Goal: Information Seeking & Learning: Learn about a topic

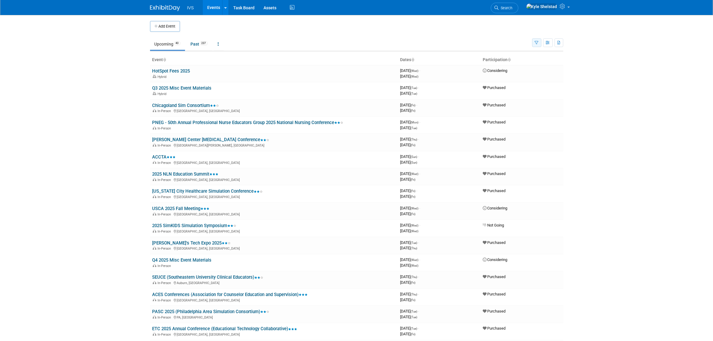
click at [536, 44] on icon "button" at bounding box center [537, 43] width 4 height 4
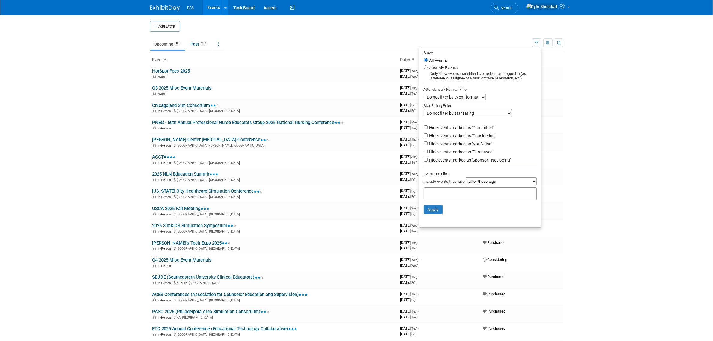
click at [463, 126] on label "Hide events marked as 'Committed'" at bounding box center [461, 128] width 66 height 6
click at [428, 126] on input "Hide events marked as 'Committed'" at bounding box center [426, 127] width 4 height 4
checkbox input "true"
click at [462, 135] on label "Hide events marked as 'Considering'" at bounding box center [461, 136] width 67 height 6
click at [428, 135] on input "Hide events marked as 'Considering'" at bounding box center [426, 135] width 4 height 4
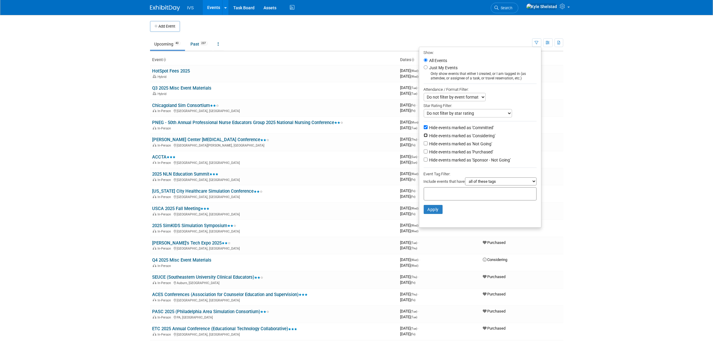
checkbox input "true"
click at [466, 143] on label "Hide events marked as 'Not Going'" at bounding box center [460, 144] width 64 height 6
click at [428, 143] on input "Hide events marked as 'Not Going'" at bounding box center [426, 143] width 4 height 4
checkbox input "true"
click at [463, 163] on label "Hide events marked as 'Sponsor - Not Going'" at bounding box center [469, 160] width 83 height 6
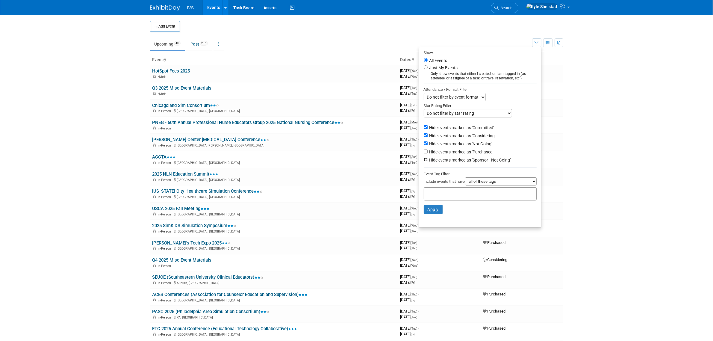
click at [428, 161] on input "Hide events marked as 'Sponsor - Not Going'" at bounding box center [426, 159] width 4 height 4
checkbox input "true"
click at [427, 213] on button "Apply" at bounding box center [433, 209] width 19 height 9
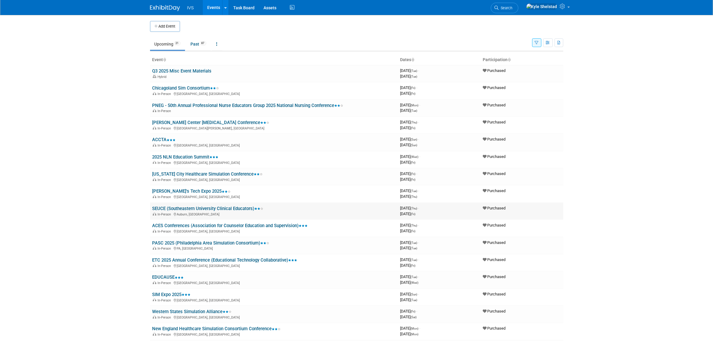
click at [185, 206] on link "SEUCE (Southeastern University Clinical Educators)" at bounding box center [207, 208] width 111 height 5
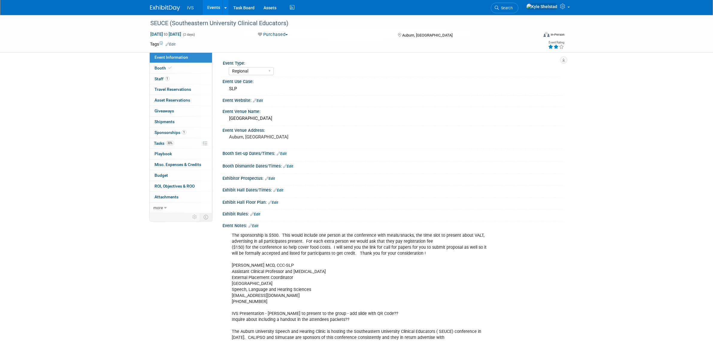
select select "Regional"
click at [191, 66] on link "Booth" at bounding box center [181, 68] width 62 height 10
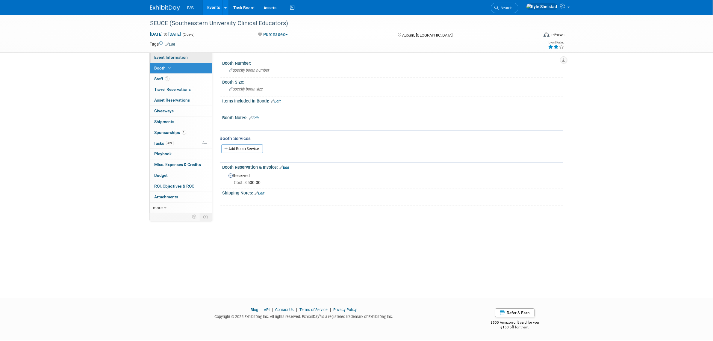
click at [181, 56] on span "Event Information" at bounding box center [171, 57] width 34 height 5
select select "Regional"
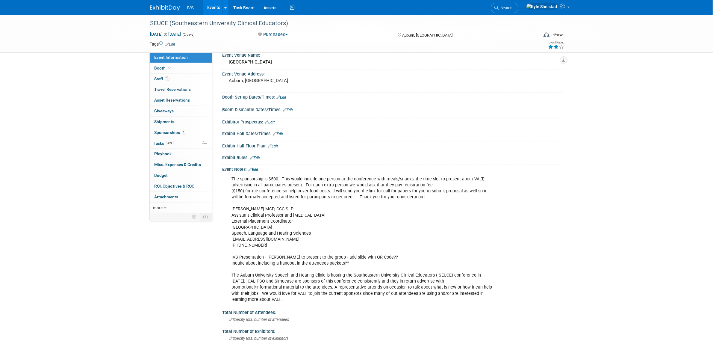
scroll to position [75, 0]
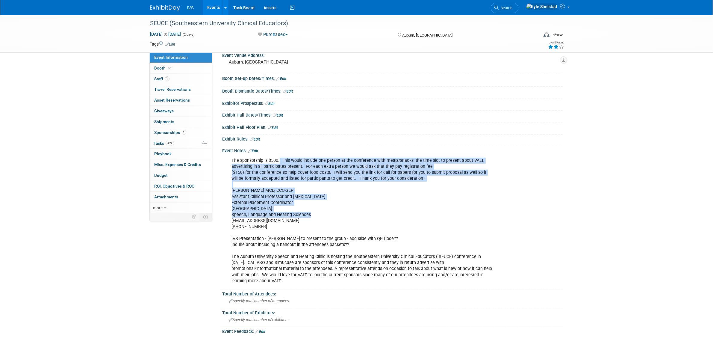
drag, startPoint x: 279, startPoint y: 161, endPoint x: 498, endPoint y: 215, distance: 225.7
click at [497, 215] on div "The sponsorship is $500. This would include one person at the conference with m…" at bounding box center [365, 220] width 274 height 132
click at [492, 211] on div "The sponsorship is $500. This would include one person at the conference with m…" at bounding box center [363, 220] width 270 height 132
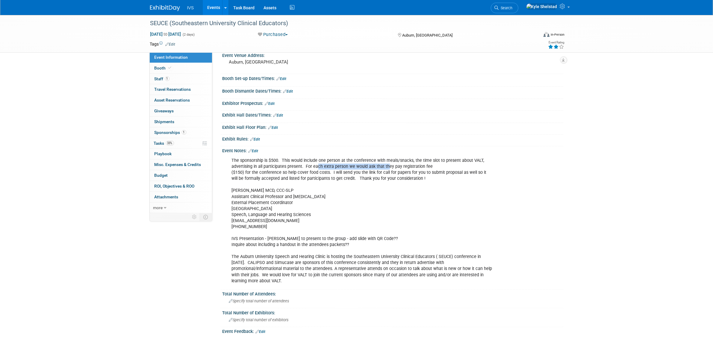
drag, startPoint x: 361, startPoint y: 165, endPoint x: 387, endPoint y: 165, distance: 26.4
click at [387, 165] on div "The sponsorship is $500. This would include one person at the conference with m…" at bounding box center [363, 220] width 270 height 132
drag, startPoint x: 428, startPoint y: 154, endPoint x: 470, endPoint y: 159, distance: 43.1
click at [460, 159] on div "The sponsorship is $500. This would include one person at the conference with m…" at bounding box center [363, 220] width 270 height 132
click at [470, 159] on div "The sponsorship is $500. This would include one person at the conference with m…" at bounding box center [363, 220] width 270 height 132
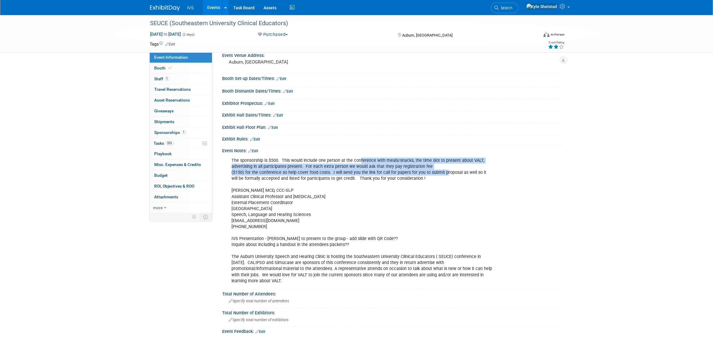
drag, startPoint x: 438, startPoint y: 172, endPoint x: 445, endPoint y: 175, distance: 8.0
click at [445, 174] on div "The sponsorship is $500. This would include one person at the conference with m…" at bounding box center [363, 220] width 270 height 132
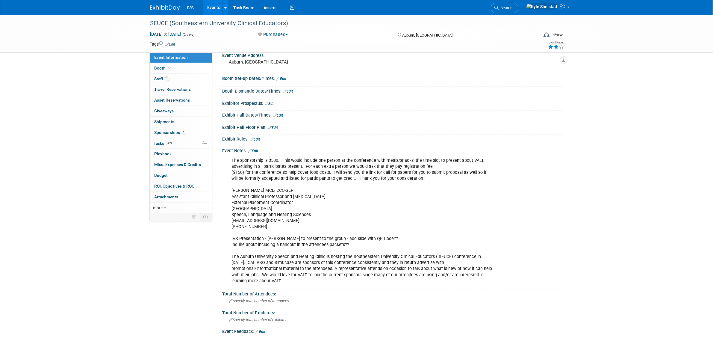
drag, startPoint x: 443, startPoint y: 175, endPoint x: 433, endPoint y: 172, distance: 10.3
click at [443, 175] on div "The sponsorship is $500. This would include one person at the conference with m…" at bounding box center [363, 220] width 270 height 132
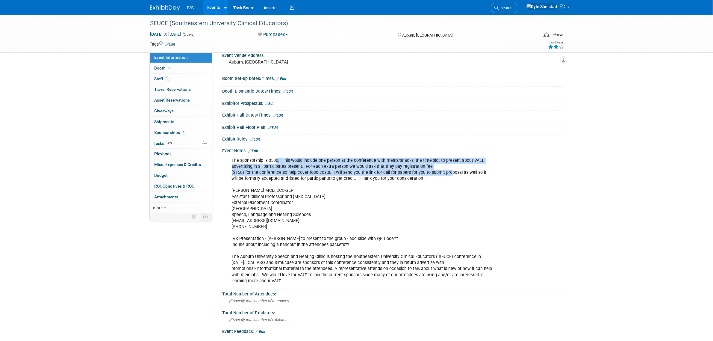
drag, startPoint x: 448, startPoint y: 171, endPoint x: 463, endPoint y: 171, distance: 14.7
click at [461, 171] on div "The sponsorship is $500. This would include one person at the conference with m…" at bounding box center [363, 220] width 270 height 132
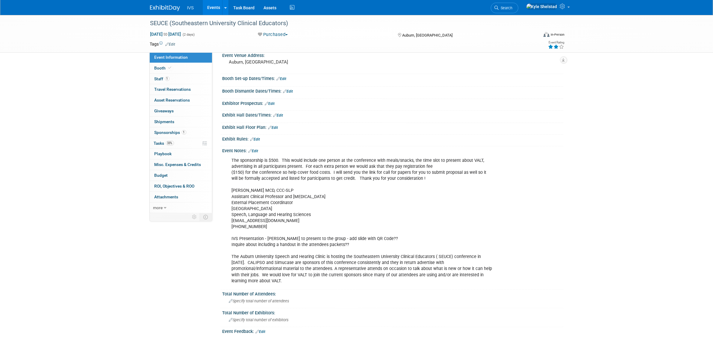
click at [463, 170] on div "The sponsorship is $500. This would include one person at the conference with m…" at bounding box center [363, 220] width 270 height 132
drag, startPoint x: 398, startPoint y: 159, endPoint x: 439, endPoint y: 166, distance: 42.1
click at [439, 166] on div "The sponsorship is $500. This would include one person at the conference with m…" at bounding box center [363, 220] width 270 height 132
click at [297, 163] on div "The sponsorship is $500. This would include one person at the conference with m…" at bounding box center [363, 220] width 270 height 132
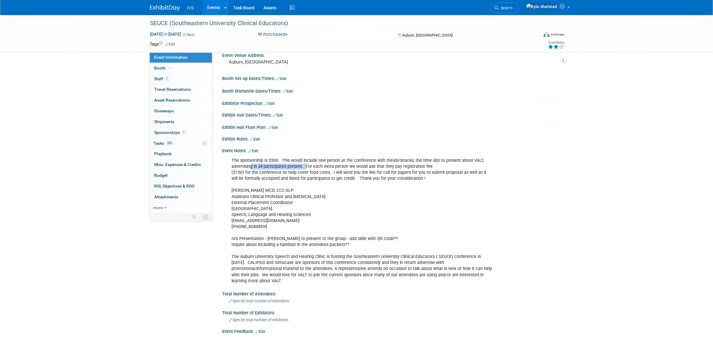
drag, startPoint x: 280, startPoint y: 166, endPoint x: 310, endPoint y: 166, distance: 30.2
click at [307, 166] on div "The sponsorship is $500. This would include one person at the conference with m…" at bounding box center [363, 220] width 270 height 132
drag, startPoint x: 333, startPoint y: 164, endPoint x: 358, endPoint y: 164, distance: 25.5
click at [348, 164] on div "The sponsorship is $500. This would include one person at the conference with m…" at bounding box center [363, 220] width 270 height 132
drag, startPoint x: 409, startPoint y: 165, endPoint x: 424, endPoint y: 167, distance: 15.3
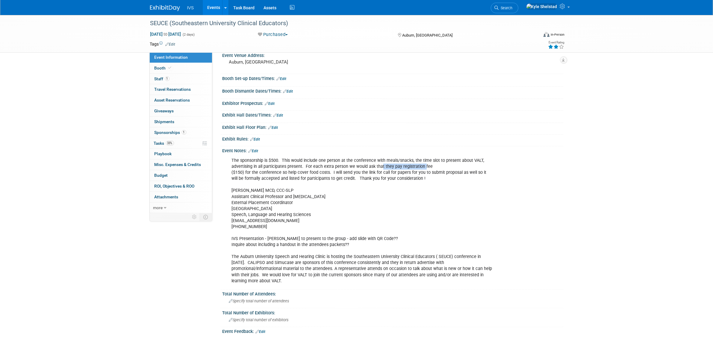
click at [424, 167] on div "The sponsorship is $500. This would include one person at the conference with m…" at bounding box center [363, 220] width 270 height 132
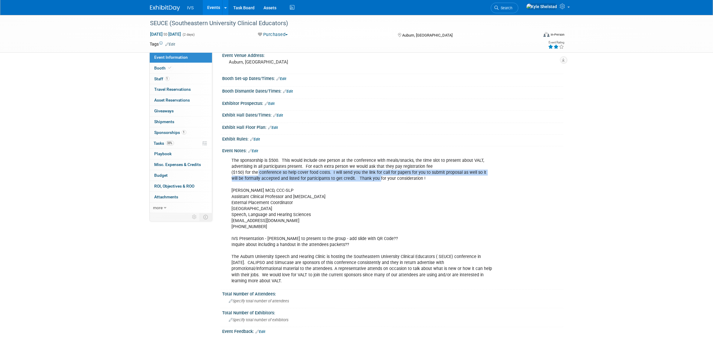
drag, startPoint x: 285, startPoint y: 173, endPoint x: 384, endPoint y: 177, distance: 98.9
click at [383, 177] on div "The sponsorship is $500. This would include one person at the conference with m…" at bounding box center [363, 220] width 270 height 132
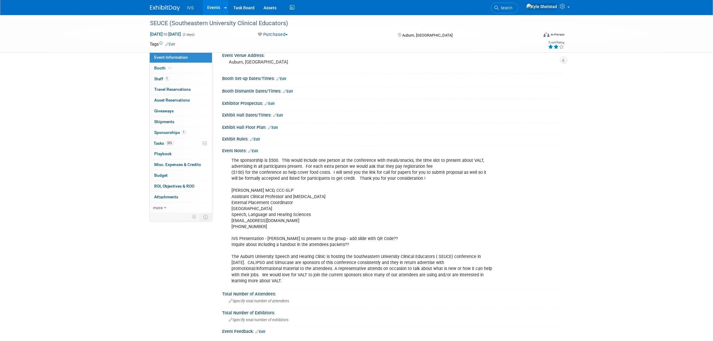
click at [384, 177] on div "The sponsorship is $500. This would include one person at the conference with m…" at bounding box center [363, 220] width 270 height 132
drag, startPoint x: 309, startPoint y: 172, endPoint x: 427, endPoint y: 174, distance: 118.3
click at [399, 173] on div "The sponsorship is $500. This would include one person at the conference with m…" at bounding box center [363, 220] width 270 height 132
click at [426, 173] on div "The sponsorship is $500. This would include one person at the conference with m…" at bounding box center [363, 220] width 270 height 132
drag, startPoint x: 352, startPoint y: 169, endPoint x: 433, endPoint y: 174, distance: 81.3
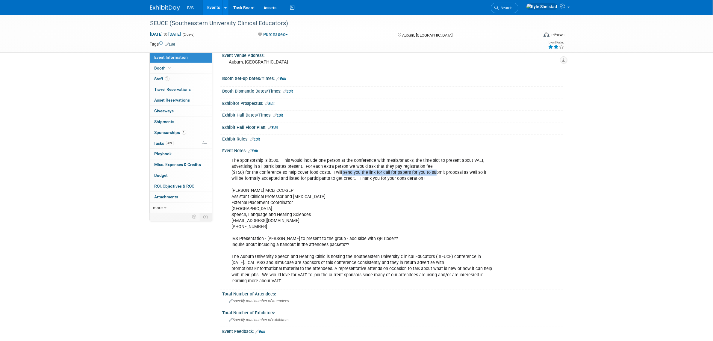
click at [433, 174] on div "The sponsorship is $500. This would include one person at the conference with m…" at bounding box center [363, 220] width 270 height 132
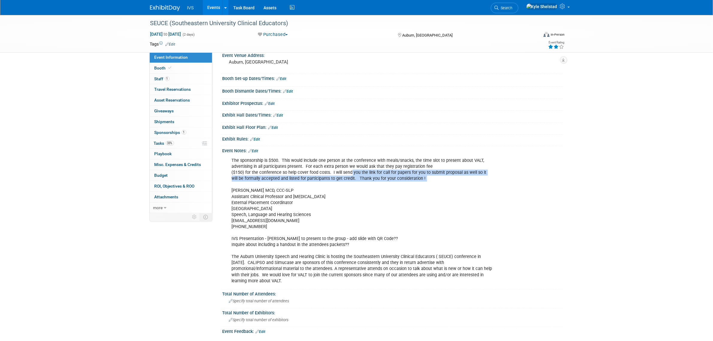
drag, startPoint x: 443, startPoint y: 180, endPoint x: 483, endPoint y: 183, distance: 40.3
click at [481, 183] on div "The sponsorship is $500. This would include one person at the conference with m…" at bounding box center [363, 220] width 270 height 132
click at [483, 183] on div "The sponsorship is $500. This would include one person at the conference with m…" at bounding box center [363, 220] width 270 height 132
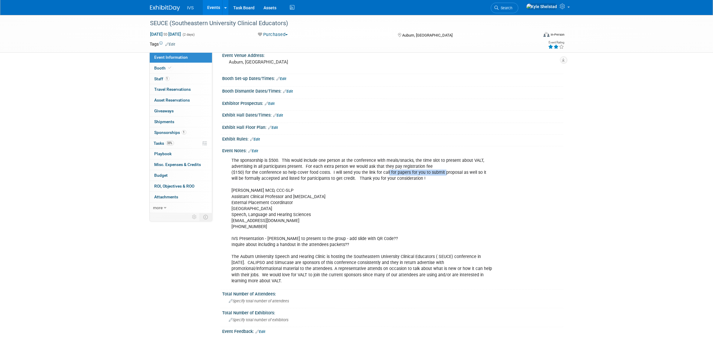
drag, startPoint x: 428, startPoint y: 172, endPoint x: 357, endPoint y: 172, distance: 71.3
click at [357, 172] on div "The sponsorship is $500. This would include one person at the conference with m…" at bounding box center [363, 220] width 270 height 132
click at [356, 171] on div "The sponsorship is $500. This would include one person at the conference with m…" at bounding box center [363, 220] width 270 height 132
drag, startPoint x: 386, startPoint y: 185, endPoint x: 390, endPoint y: 185, distance: 3.6
click at [388, 185] on div "The sponsorship is $500. This would include one person at the conference with m…" at bounding box center [363, 220] width 270 height 132
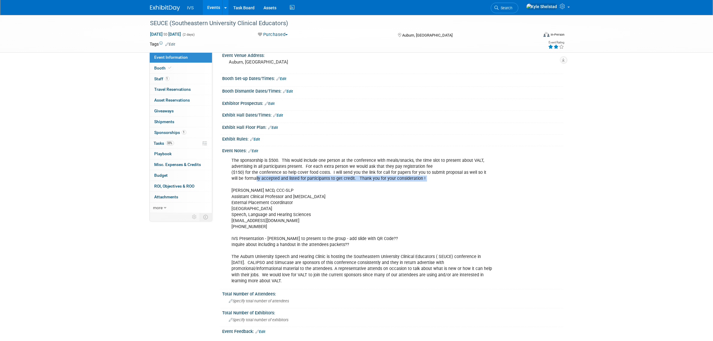
click at [393, 184] on div "The sponsorship is $500. This would include one person at the conference with m…" at bounding box center [363, 220] width 270 height 132
click at [331, 179] on div "The sponsorship is $500. This would include one person at the conference with m…" at bounding box center [363, 220] width 270 height 132
click at [313, 168] on div "The sponsorship is $500. This would include one person at the conference with m…" at bounding box center [363, 220] width 270 height 132
drag, startPoint x: 384, startPoint y: 180, endPoint x: 394, endPoint y: 180, distance: 10.2
click at [394, 180] on div "The sponsorship is $500. This would include one person at the conference with m…" at bounding box center [363, 220] width 270 height 132
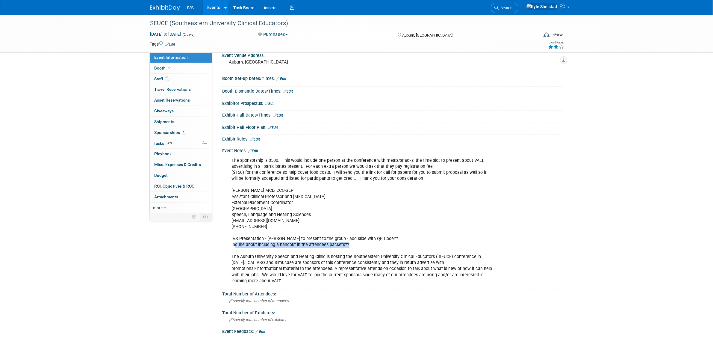
drag, startPoint x: 235, startPoint y: 243, endPoint x: 347, endPoint y: 243, distance: 111.4
click at [347, 243] on div "The sponsorship is $500. This would include one person at the conference with m…" at bounding box center [363, 220] width 270 height 132
click at [345, 243] on div "The sponsorship is $500. This would include one person at the conference with m…" at bounding box center [363, 220] width 270 height 132
drag, startPoint x: 342, startPoint y: 241, endPoint x: 252, endPoint y: 237, distance: 90.2
click at [252, 237] on div "The sponsorship is $500. This would include one person at the conference with m…" at bounding box center [363, 220] width 270 height 132
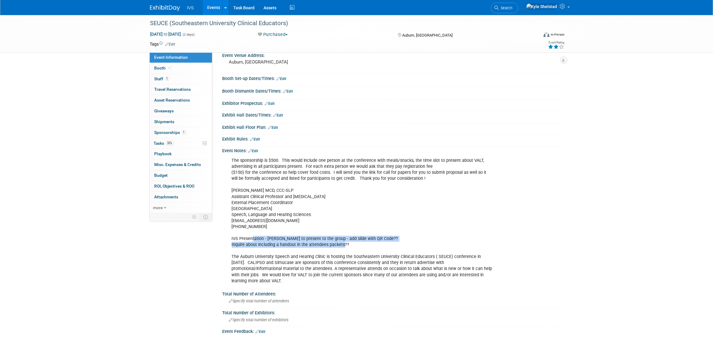
click at [252, 237] on div "The sponsorship is $500. This would include one person at the conference with m…" at bounding box center [363, 220] width 270 height 132
click at [211, 7] on link "Events" at bounding box center [214, 7] width 22 height 15
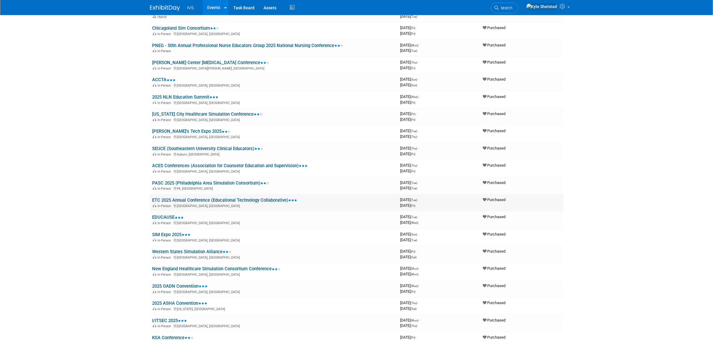
scroll to position [75, 0]
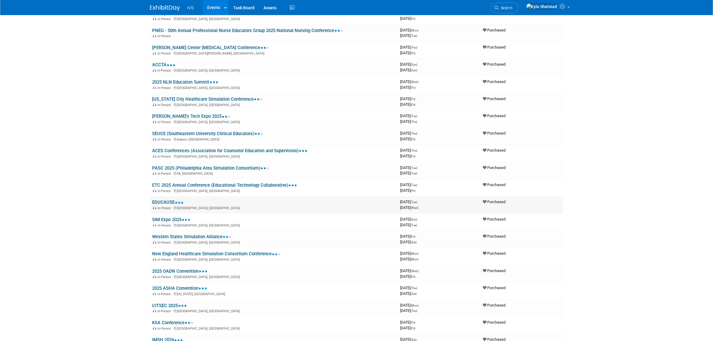
click at [168, 200] on link "EDUCAUSE" at bounding box center [167, 201] width 31 height 5
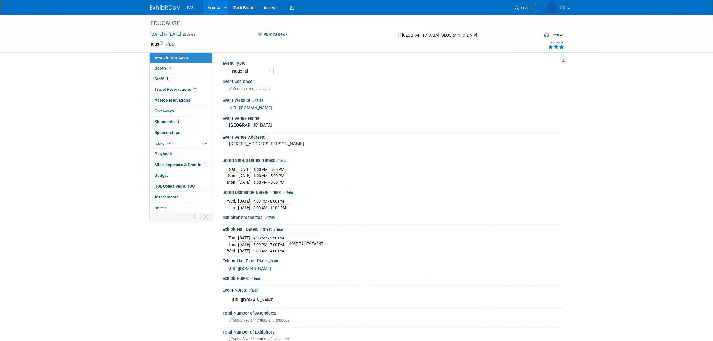
select select "National"
click at [271, 271] on span "https://s23.a2zinc.net/clients/EDUCAUSE/E25/public/EventMap.aspx?shMode=E&ID=737" at bounding box center [250, 268] width 42 height 5
click at [272, 107] on link "https://events.educause.edu/annual-conference/2025" at bounding box center [251, 107] width 42 height 5
click at [210, 5] on link "Events" at bounding box center [214, 7] width 22 height 15
